Goal: Task Accomplishment & Management: Use online tool/utility

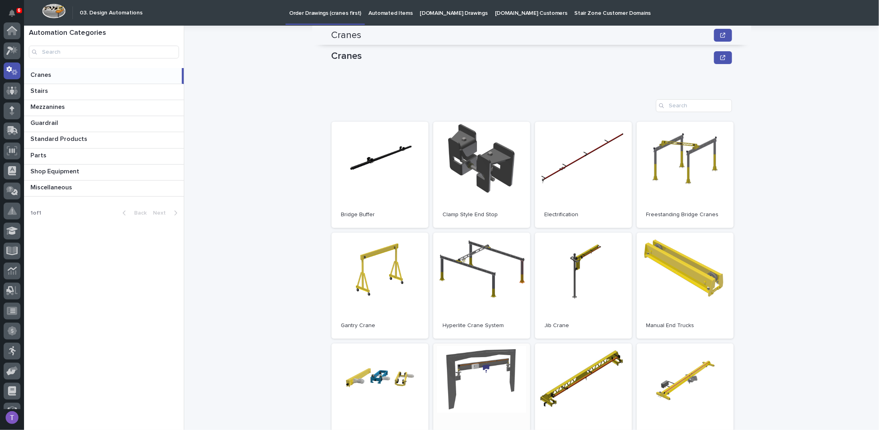
scroll to position [80, 0]
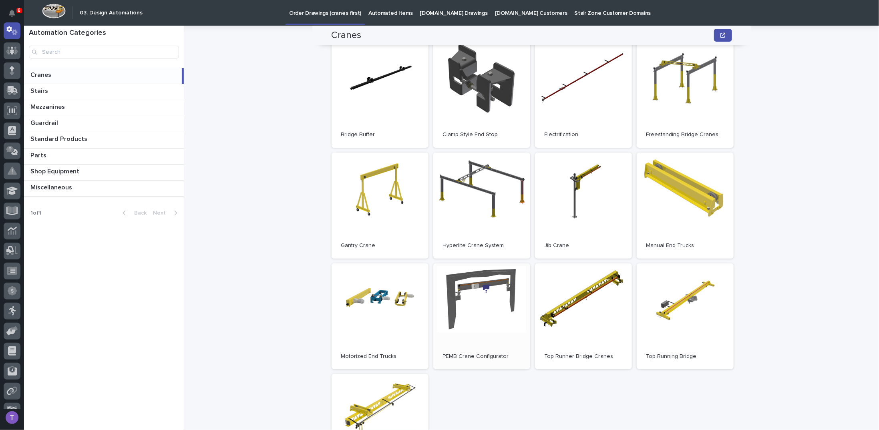
click at [480, 287] on link "Open" at bounding box center [481, 317] width 97 height 106
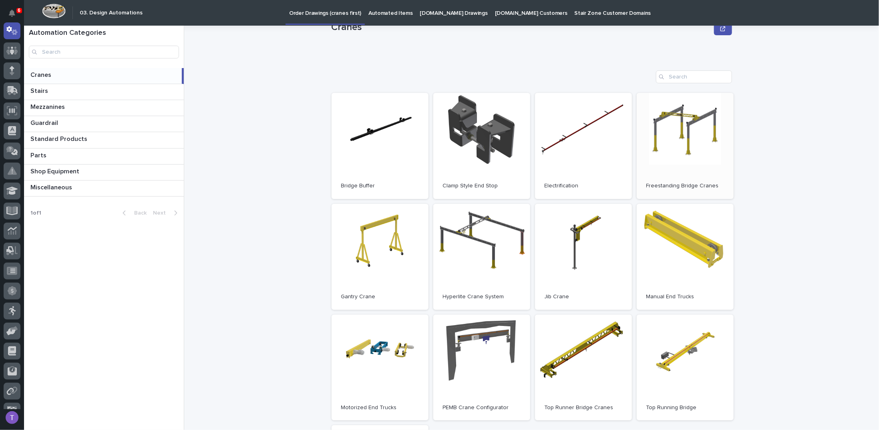
scroll to position [40, 0]
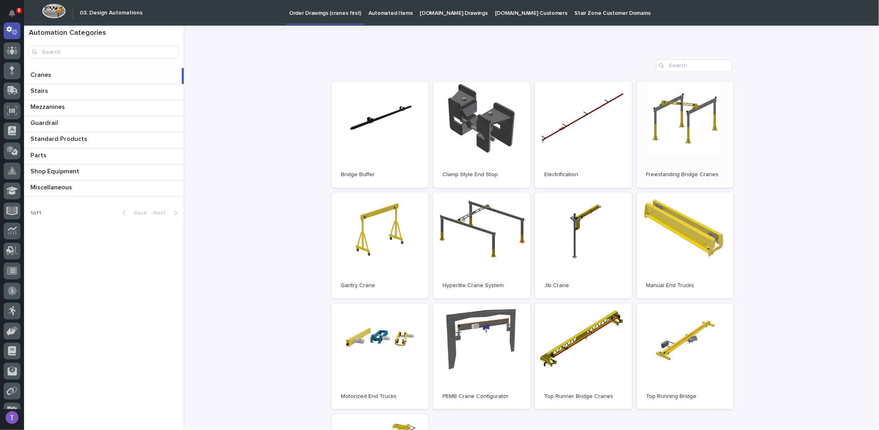
click at [682, 115] on link "Open" at bounding box center [685, 135] width 97 height 106
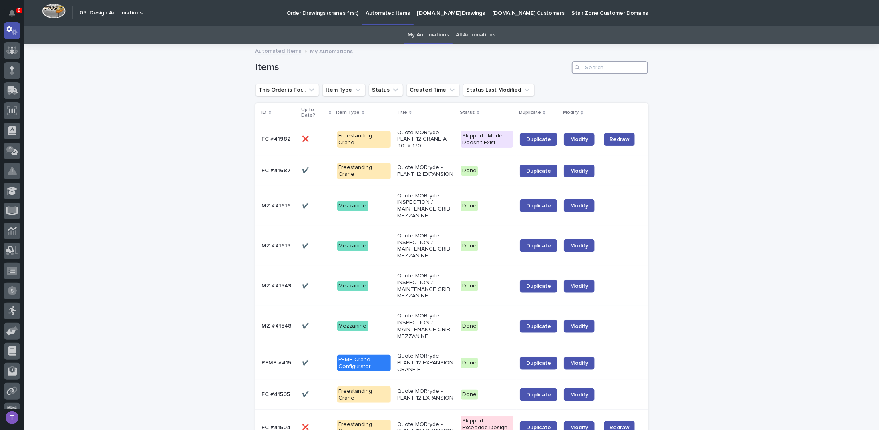
click at [593, 67] on input "Search" at bounding box center [610, 67] width 76 height 13
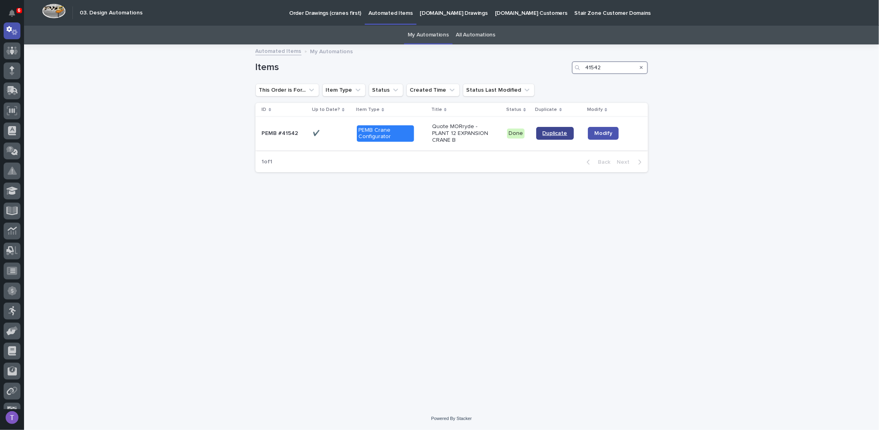
type input "41542"
click at [555, 131] on span "Duplicate" at bounding box center [555, 134] width 25 height 6
